Goal: Information Seeking & Learning: Learn about a topic

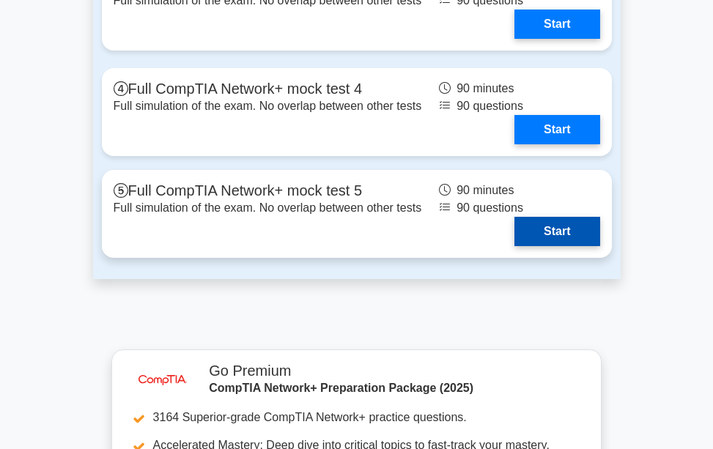
scroll to position [3808, 0]
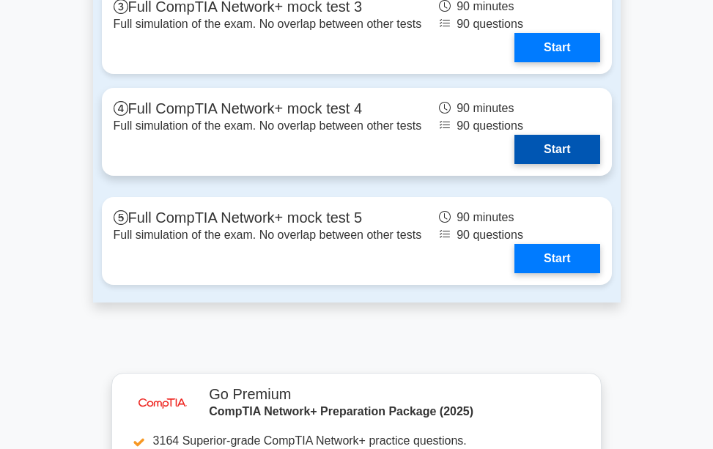
click at [540, 164] on link "Start" at bounding box center [556, 149] width 85 height 29
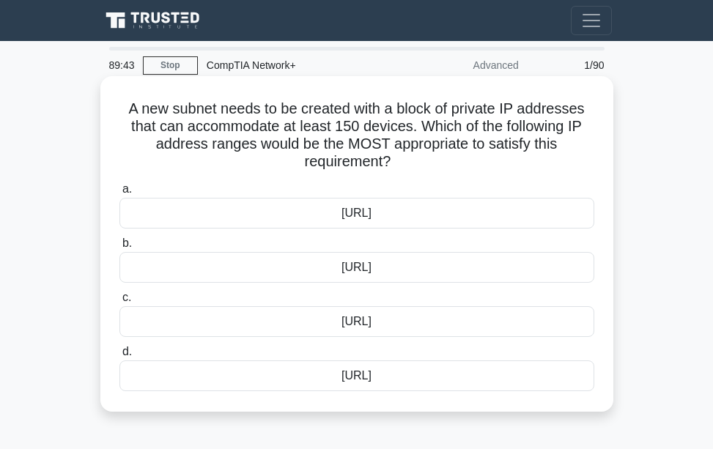
click at [313, 269] on div "10.230.100.0/26" at bounding box center [356, 267] width 475 height 31
click at [119, 248] on input "b. 10.230.100.0/26" at bounding box center [119, 244] width 0 height 10
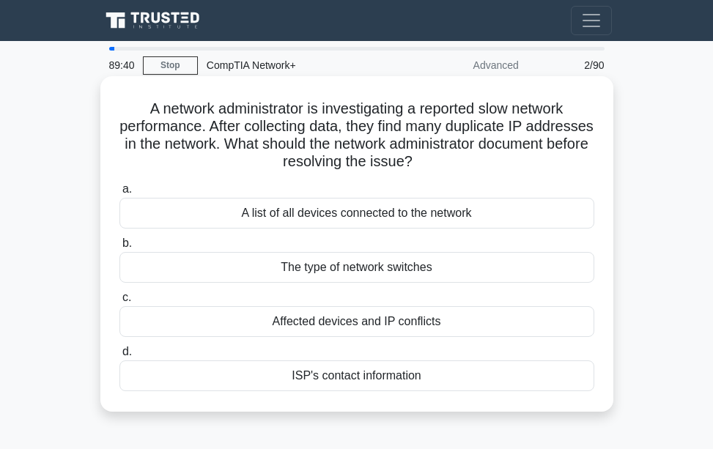
click at [314, 246] on label "b. The type of network switches" at bounding box center [356, 258] width 475 height 48
click at [119, 246] on input "b. The type of network switches" at bounding box center [119, 244] width 0 height 10
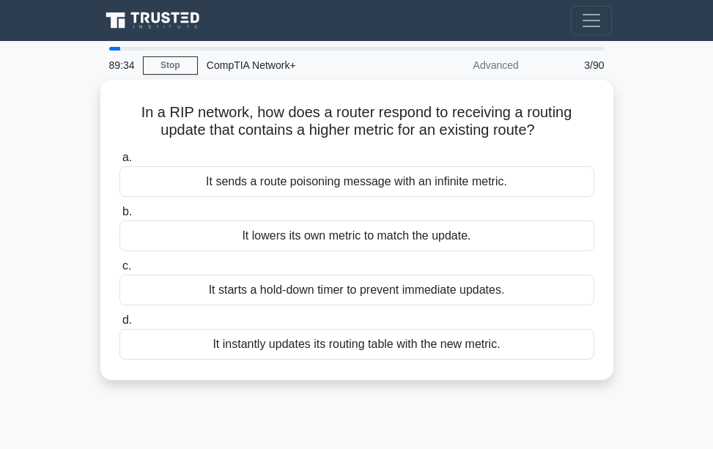
click at [501, 72] on div "Advanced" at bounding box center [463, 65] width 128 height 29
click at [590, 70] on div "3/90" at bounding box center [570, 65] width 86 height 29
click at [587, 67] on div "3/90" at bounding box center [570, 65] width 86 height 29
click at [594, 64] on div "3/90" at bounding box center [570, 65] width 86 height 29
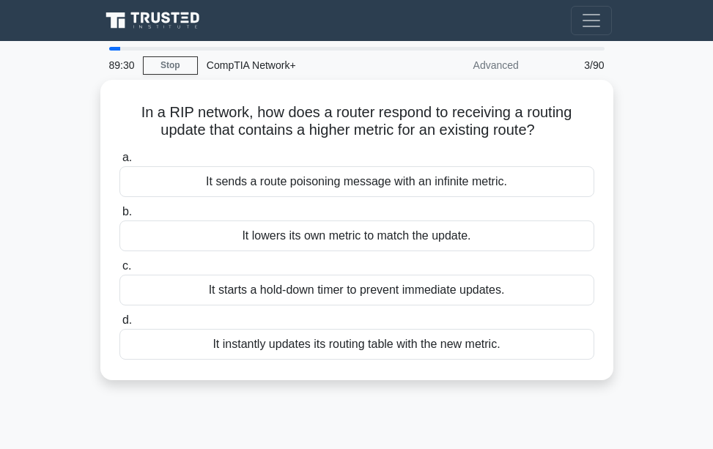
click at [587, 62] on div "3/90" at bounding box center [570, 65] width 86 height 29
click at [585, 64] on div "3/90" at bounding box center [570, 65] width 86 height 29
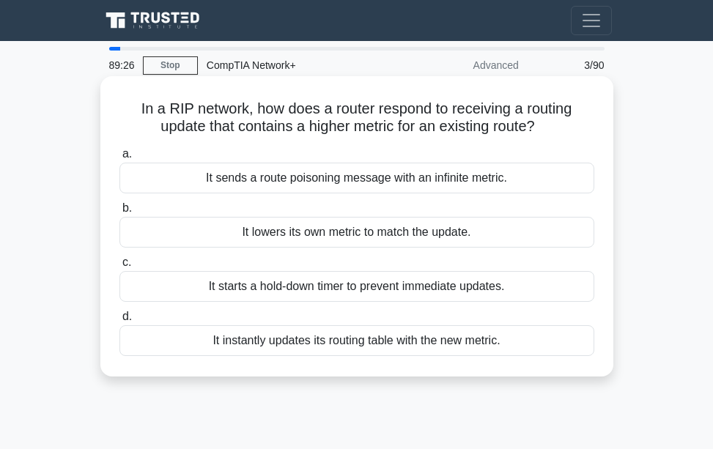
click at [564, 179] on div "It sends a route poisoning message with an infinite metric." at bounding box center [356, 178] width 475 height 31
click at [119, 159] on input "a. It sends a route poisoning message with an infinite metric." at bounding box center [119, 154] width 0 height 10
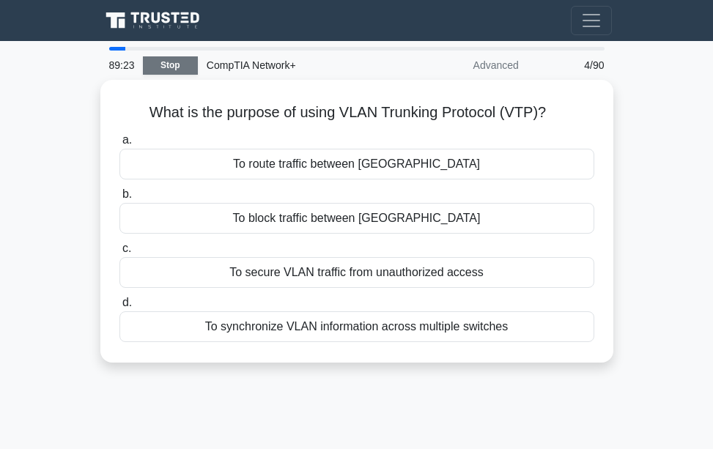
click at [181, 64] on link "Stop" at bounding box center [170, 65] width 55 height 18
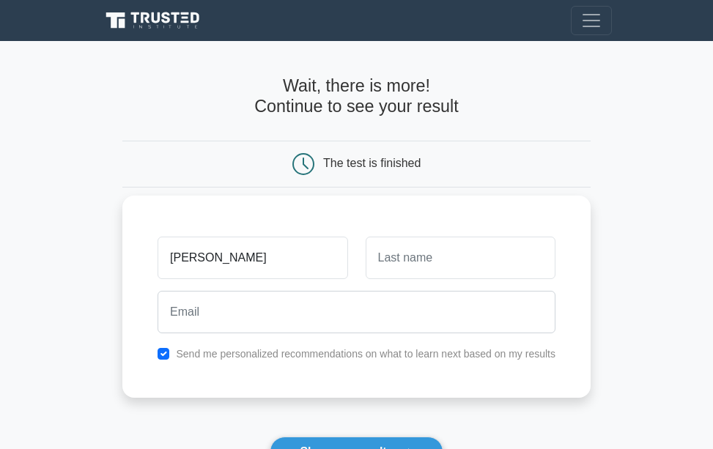
type input "TREVOR"
click at [406, 267] on input "text" at bounding box center [460, 258] width 190 height 42
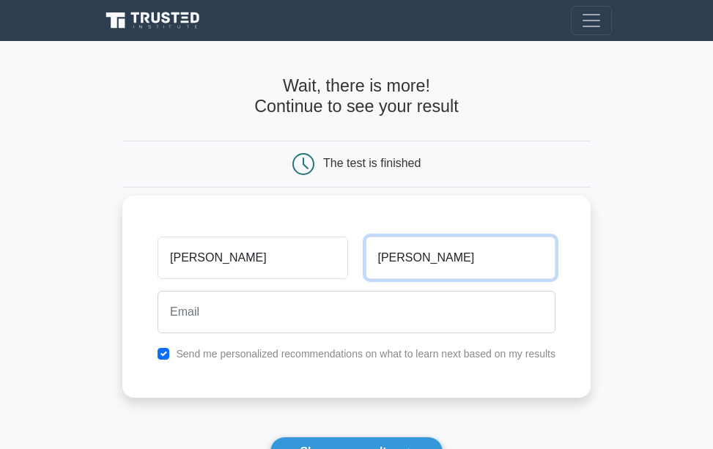
type input "FAY"
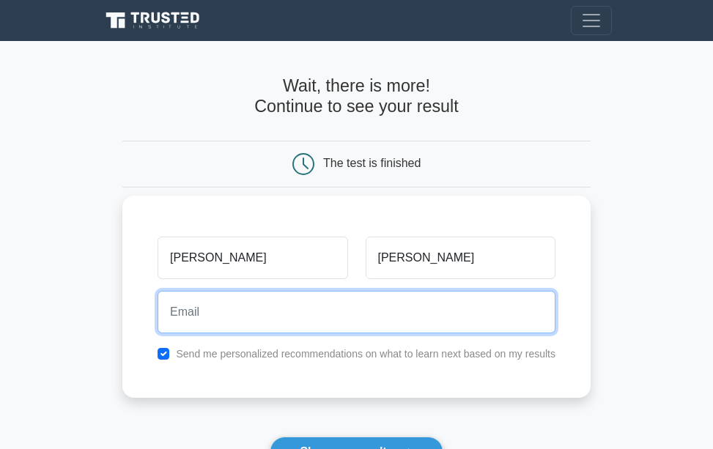
click at [354, 300] on input "email" at bounding box center [356, 312] width 398 height 42
click at [289, 317] on input "email" at bounding box center [356, 312] width 398 height 42
type input "@"
type input "P"
type input "pixveraldine3@gmail.com"
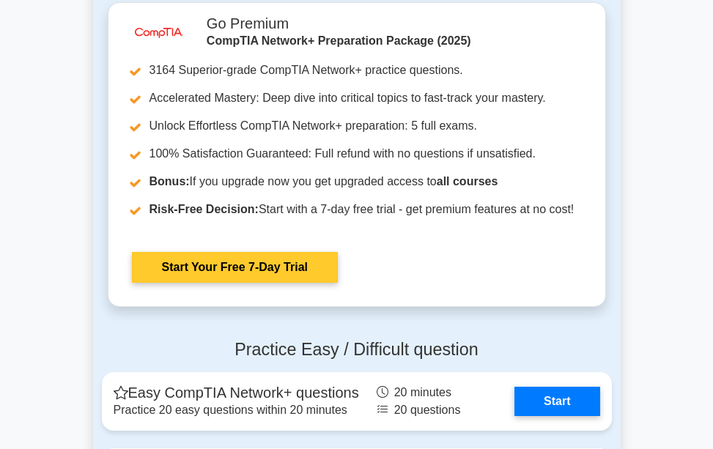
scroll to position [3222, 0]
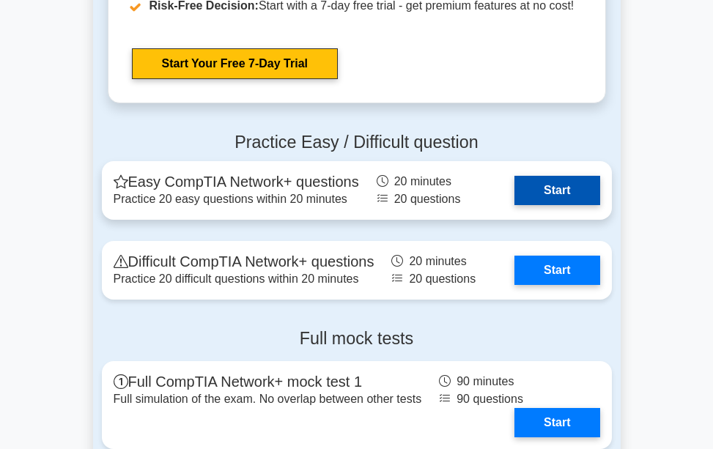
click at [569, 205] on link "Start" at bounding box center [556, 190] width 85 height 29
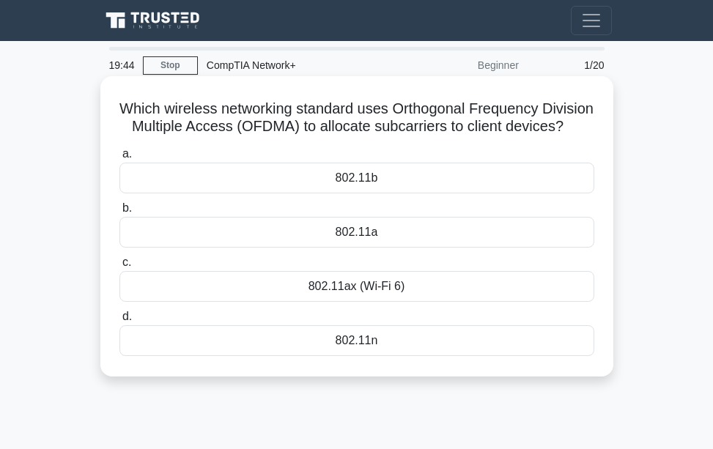
click at [402, 302] on div "802.11ax (Wi-Fi 6)" at bounding box center [356, 286] width 475 height 31
click at [119, 267] on input "c. 802.11ax (Wi-Fi 6)" at bounding box center [119, 263] width 0 height 10
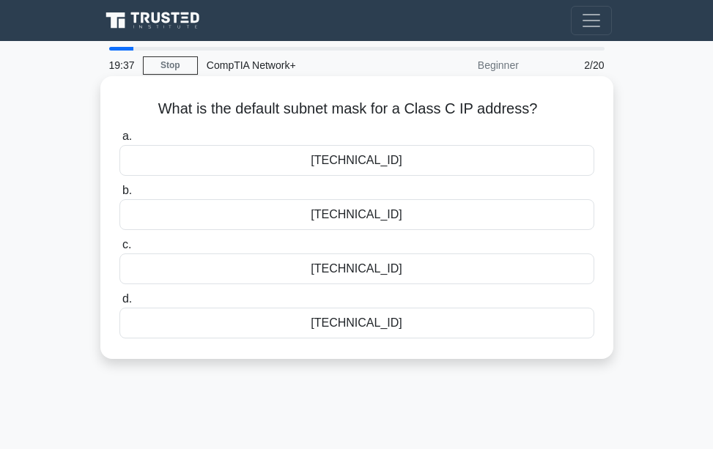
click at [382, 278] on div "255.255.0.0" at bounding box center [356, 268] width 475 height 31
click at [119, 250] on input "c. 255.255.0.0" at bounding box center [119, 245] width 0 height 10
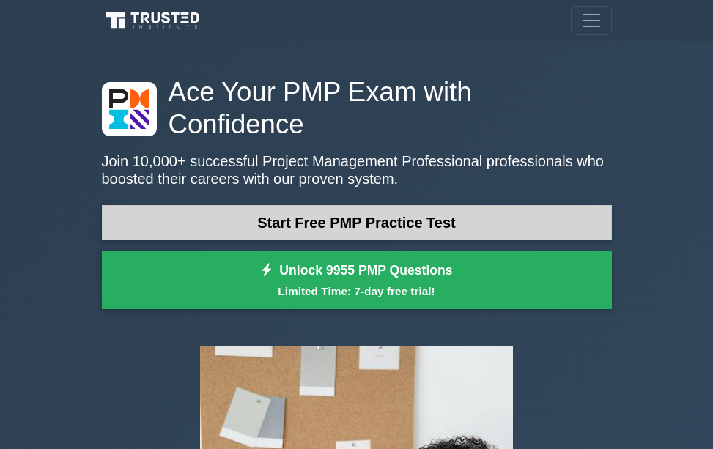
click at [325, 205] on link "Start Free PMP Practice Test" at bounding box center [357, 222] width 510 height 35
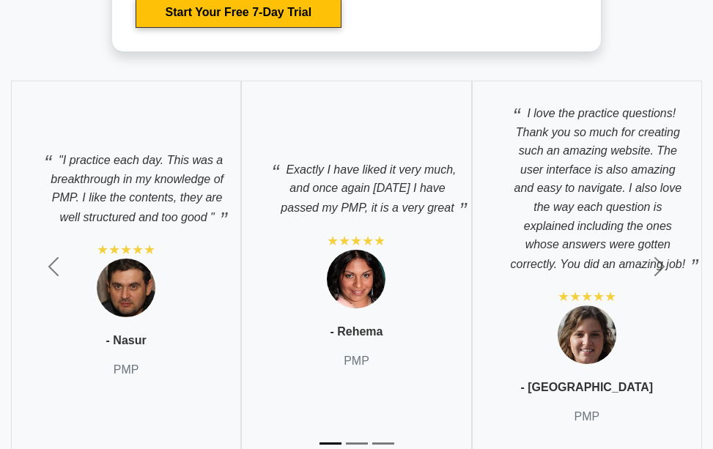
scroll to position [5783, 0]
